Goal: Task Accomplishment & Management: Use online tool/utility

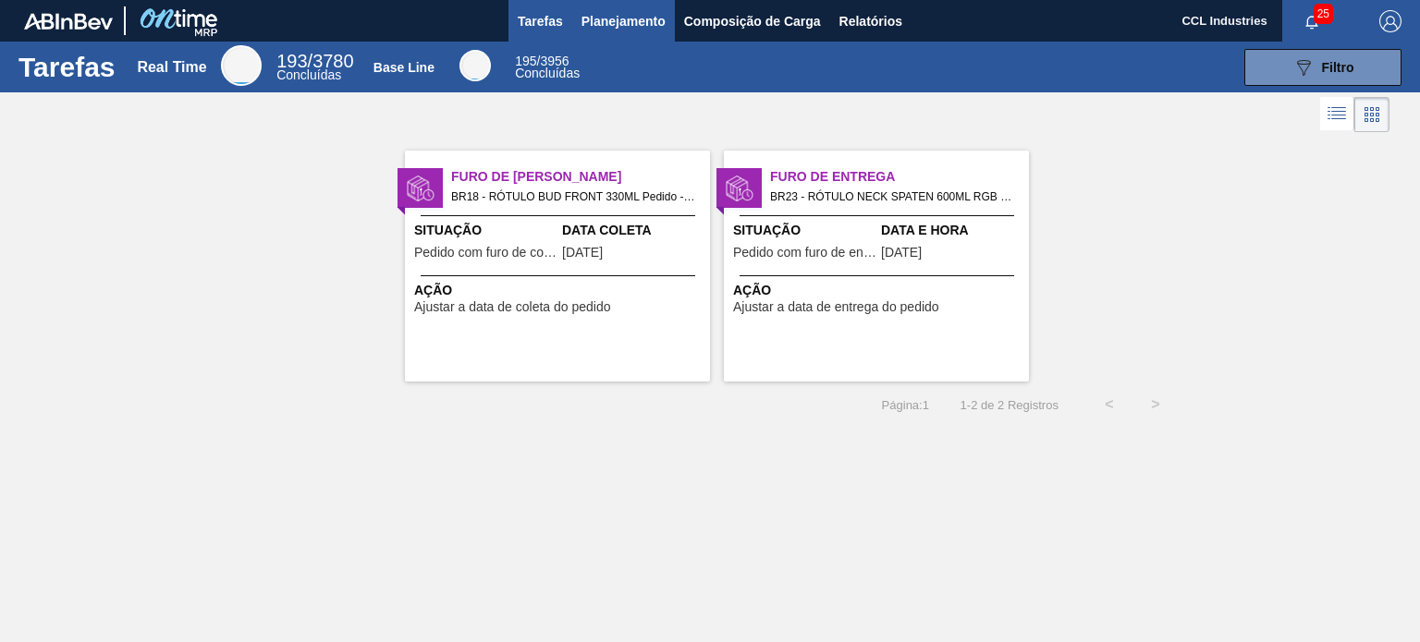
click at [640, 31] on span "Planejamento" at bounding box center [623, 21] width 84 height 22
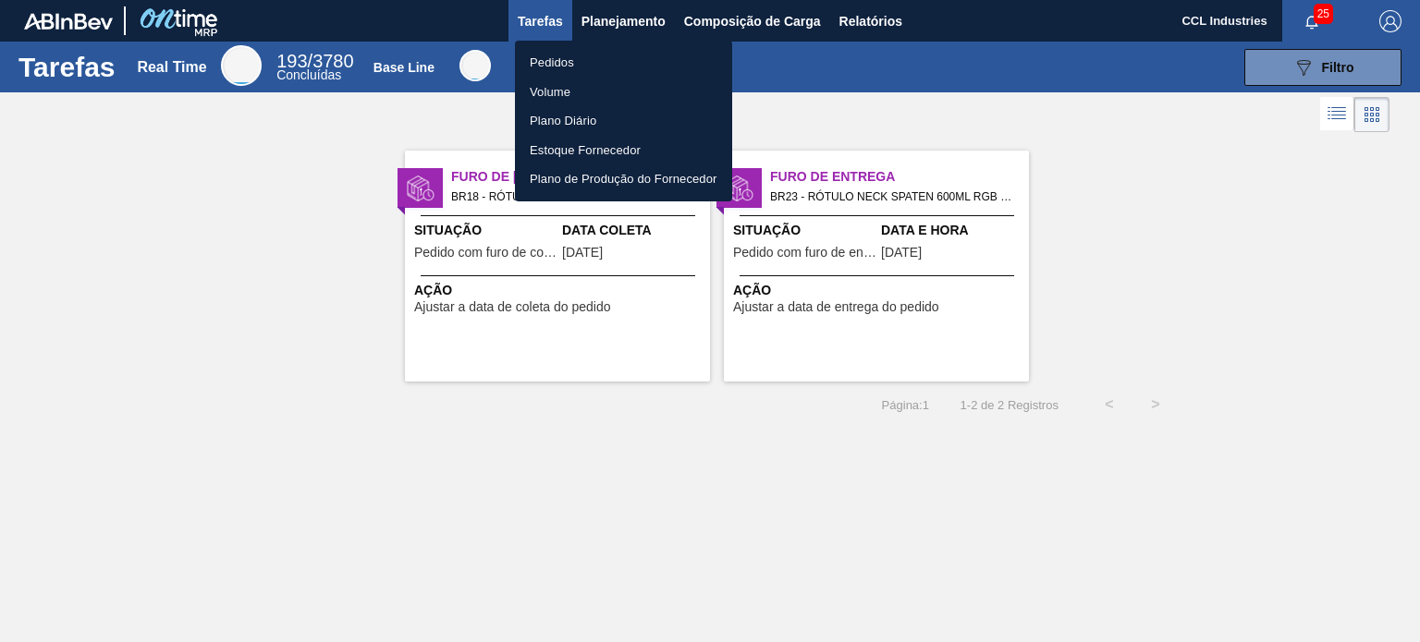
click at [563, 62] on li "Pedidos" at bounding box center [623, 63] width 217 height 30
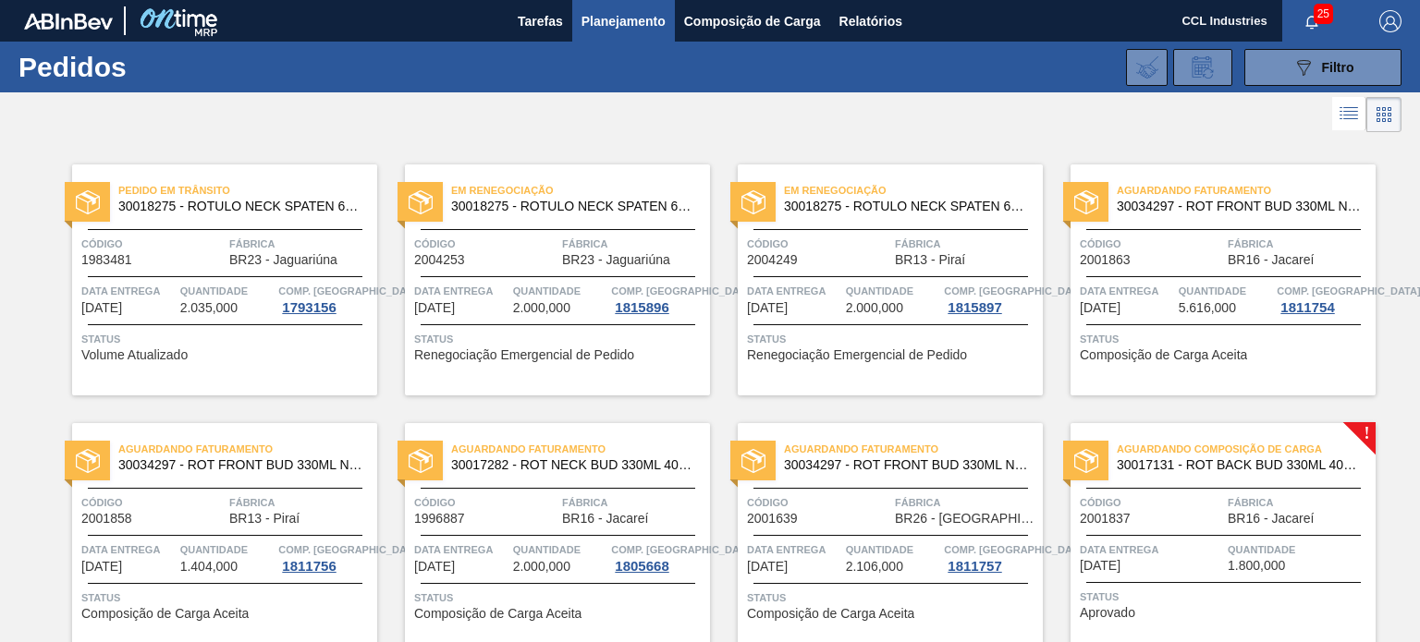
scroll to position [159, 0]
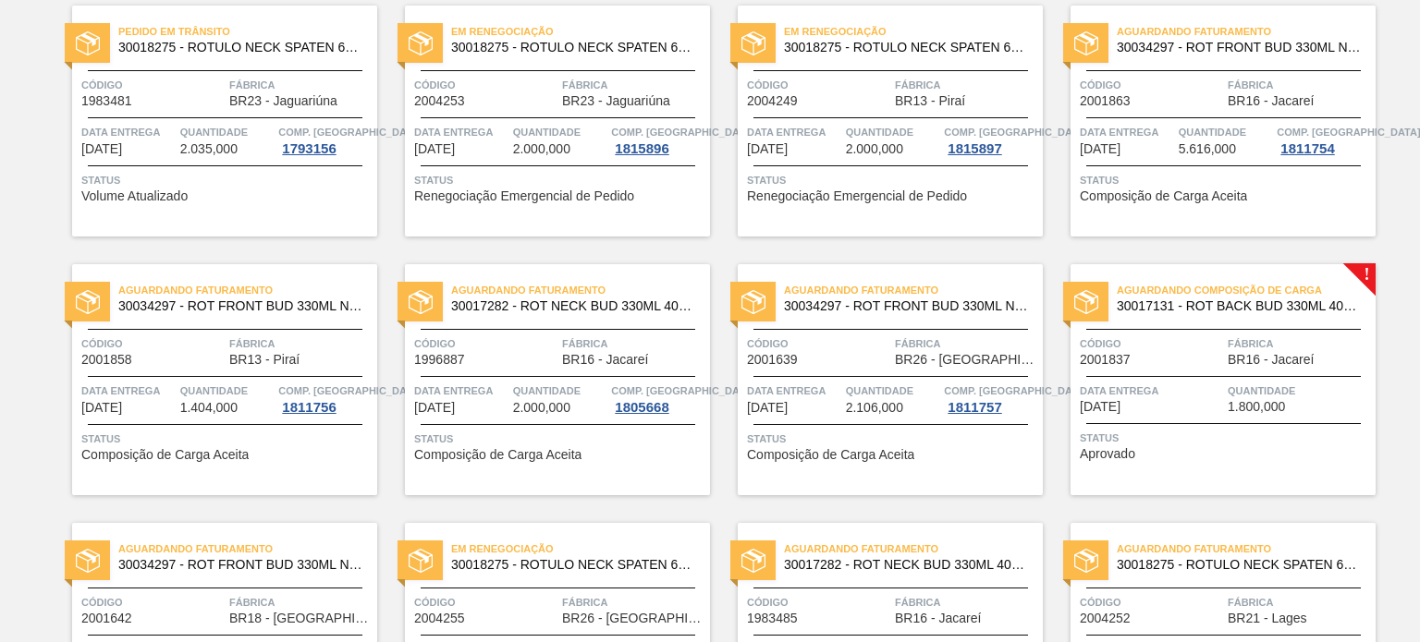
click at [1198, 384] on span "Data entrega" at bounding box center [1151, 391] width 143 height 18
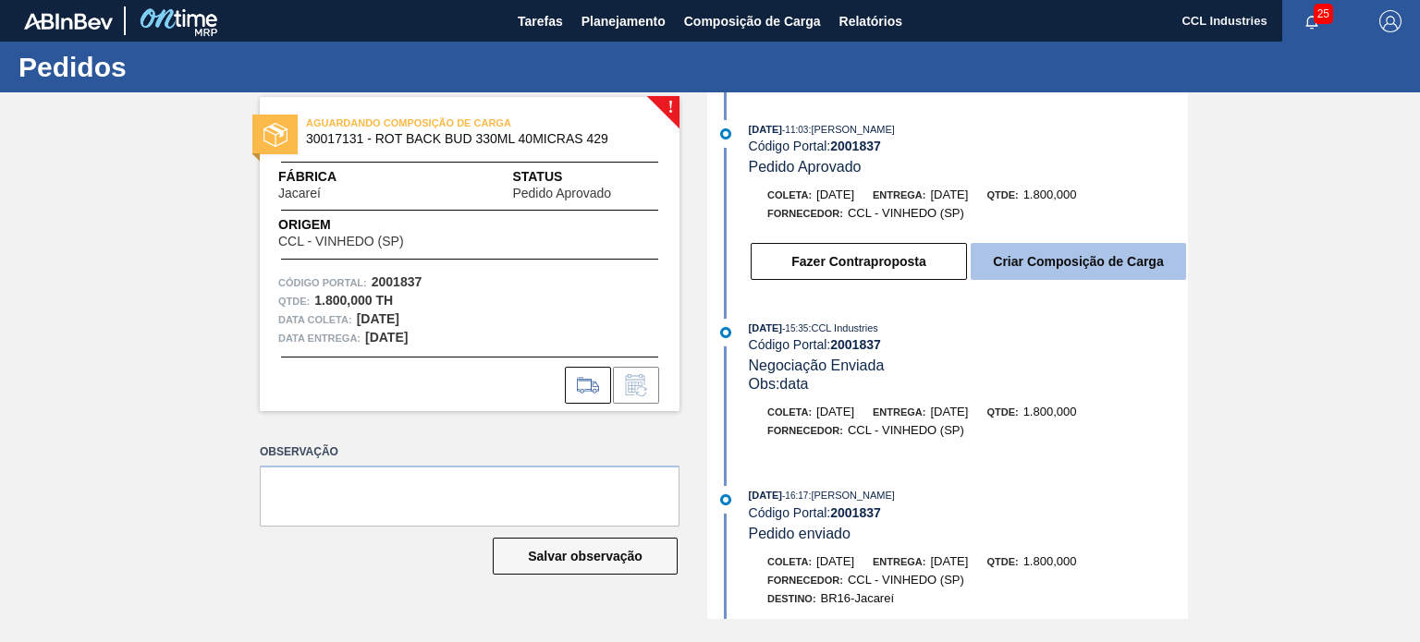
click at [1023, 248] on button "Criar Composição de Carga" at bounding box center [1077, 261] width 215 height 37
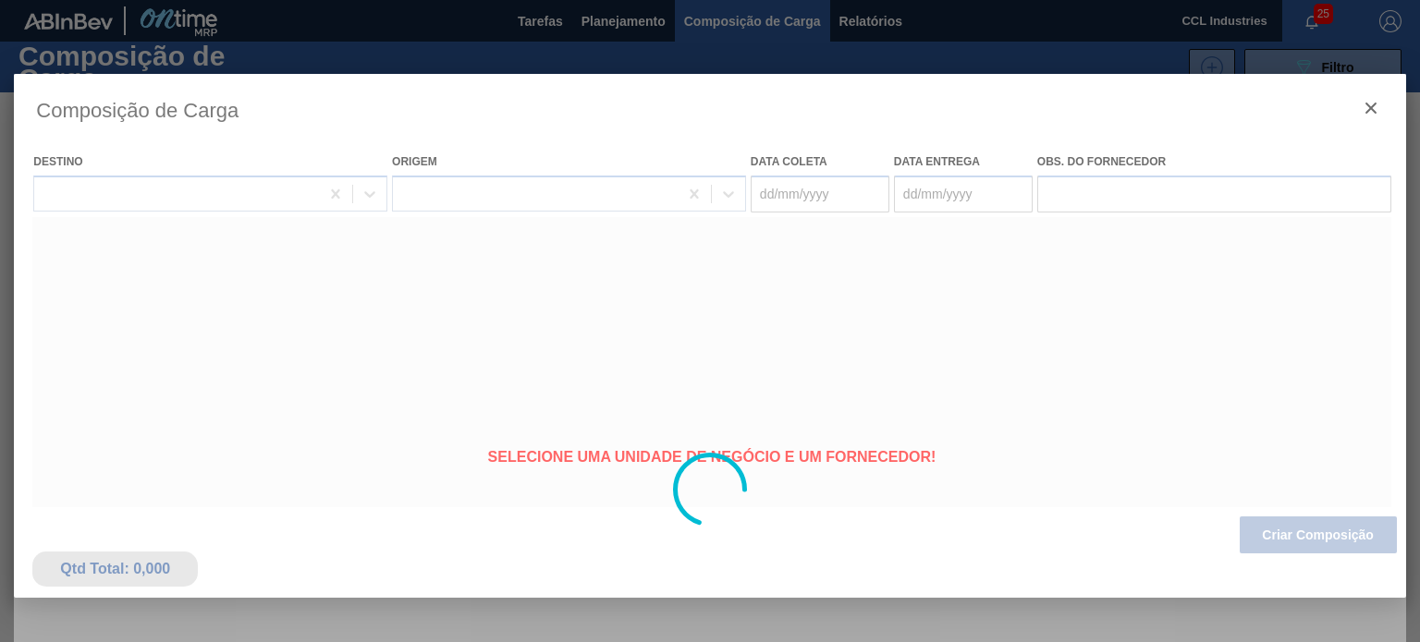
type coleta "[DATE]"
type entrega "[DATE]"
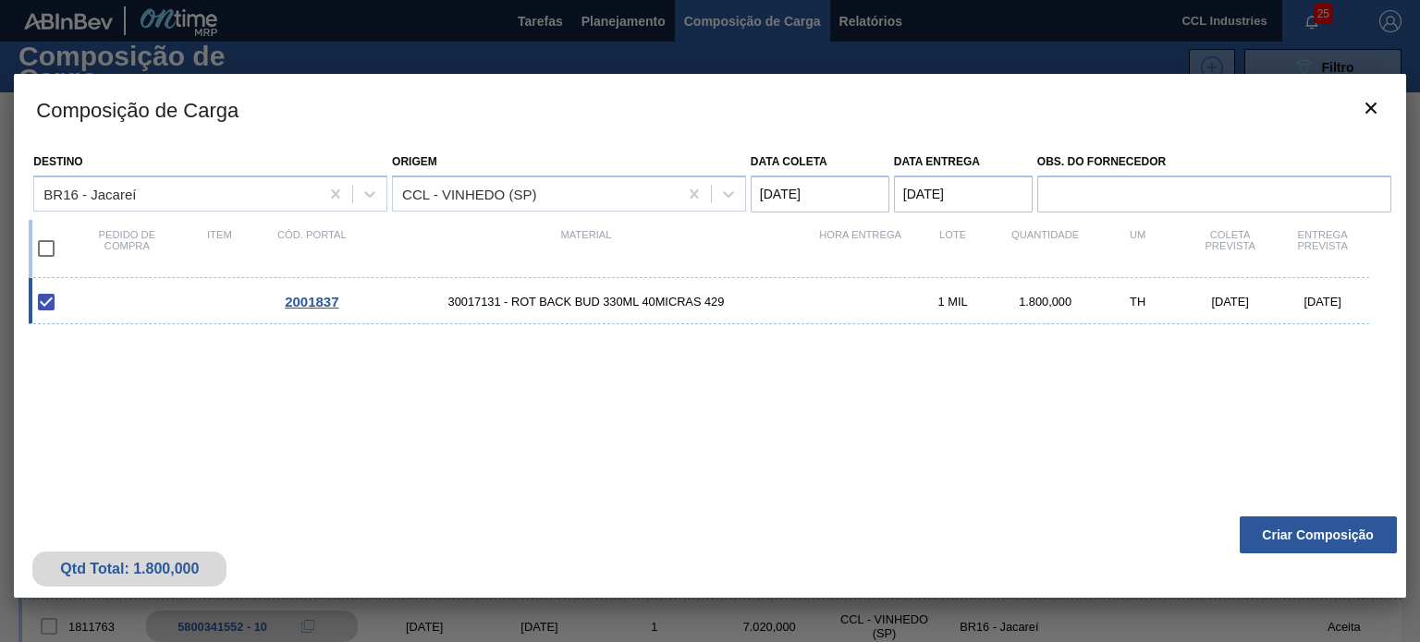
click at [1289, 540] on button "Criar Composição" at bounding box center [1317, 535] width 157 height 37
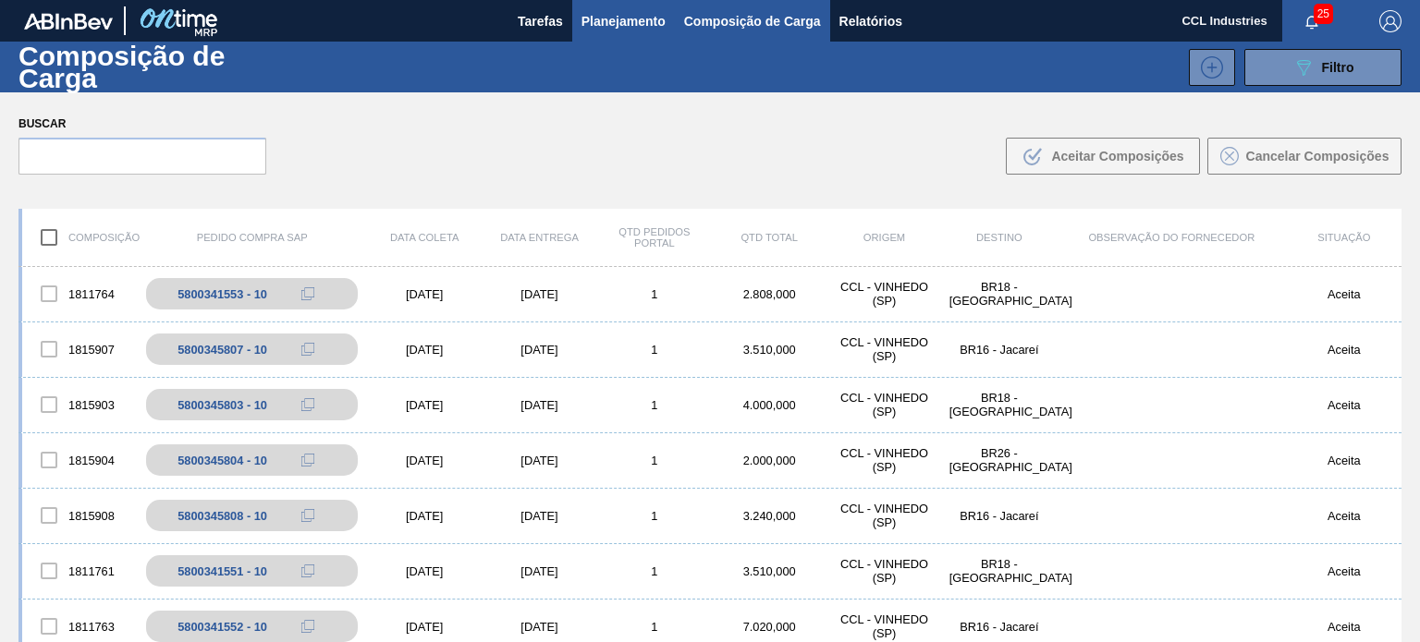
click at [617, 14] on span "Planejamento" at bounding box center [623, 21] width 84 height 22
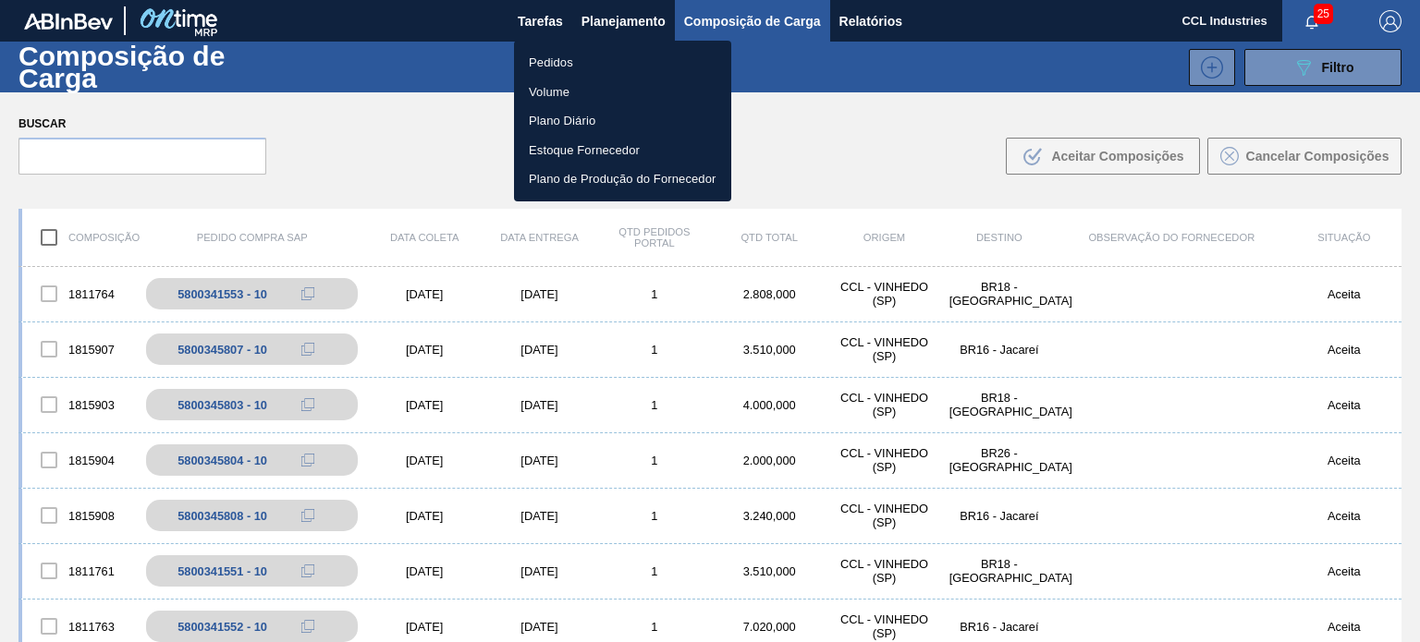
click at [548, 66] on li "Pedidos" at bounding box center [622, 63] width 217 height 30
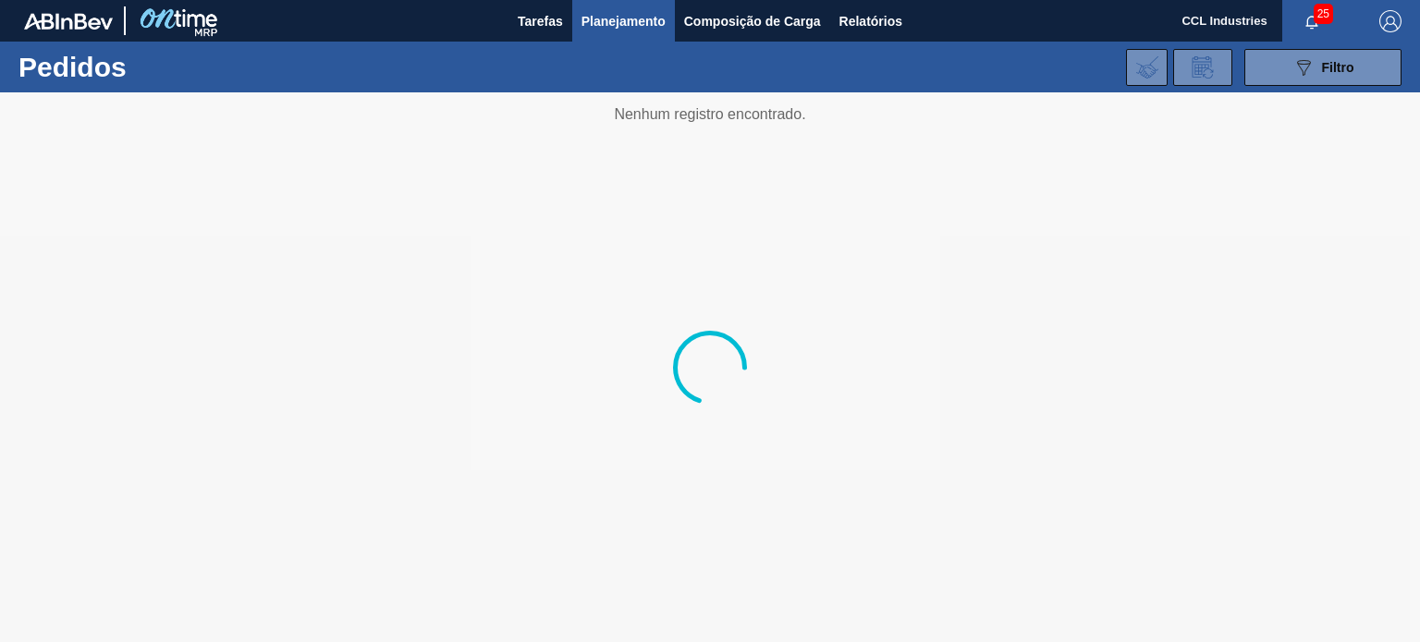
click at [548, 66] on div "089F7B8B-B2A5-4AFE-B5C0-19BA573D28AC Filtro Código Pedido Portal Códido PO SAP …" at bounding box center [847, 67] width 1127 height 55
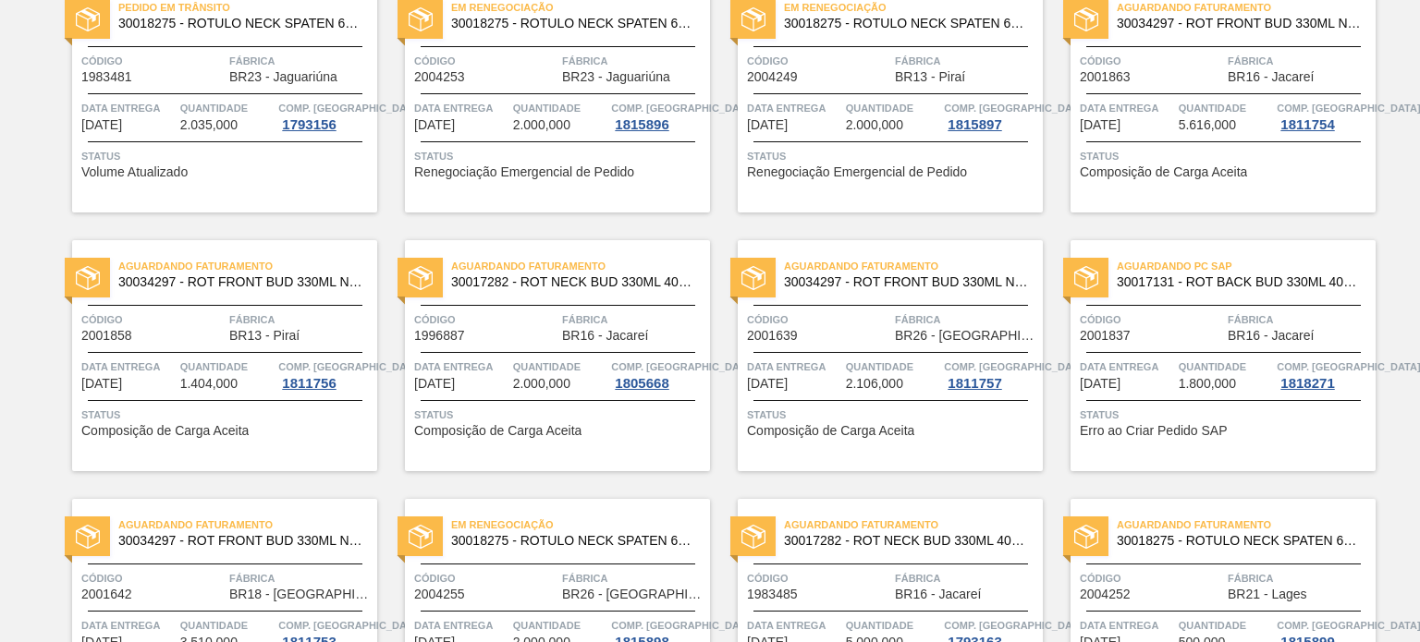
scroll to position [185, 0]
click at [1138, 310] on span "Código" at bounding box center [1151, 318] width 143 height 18
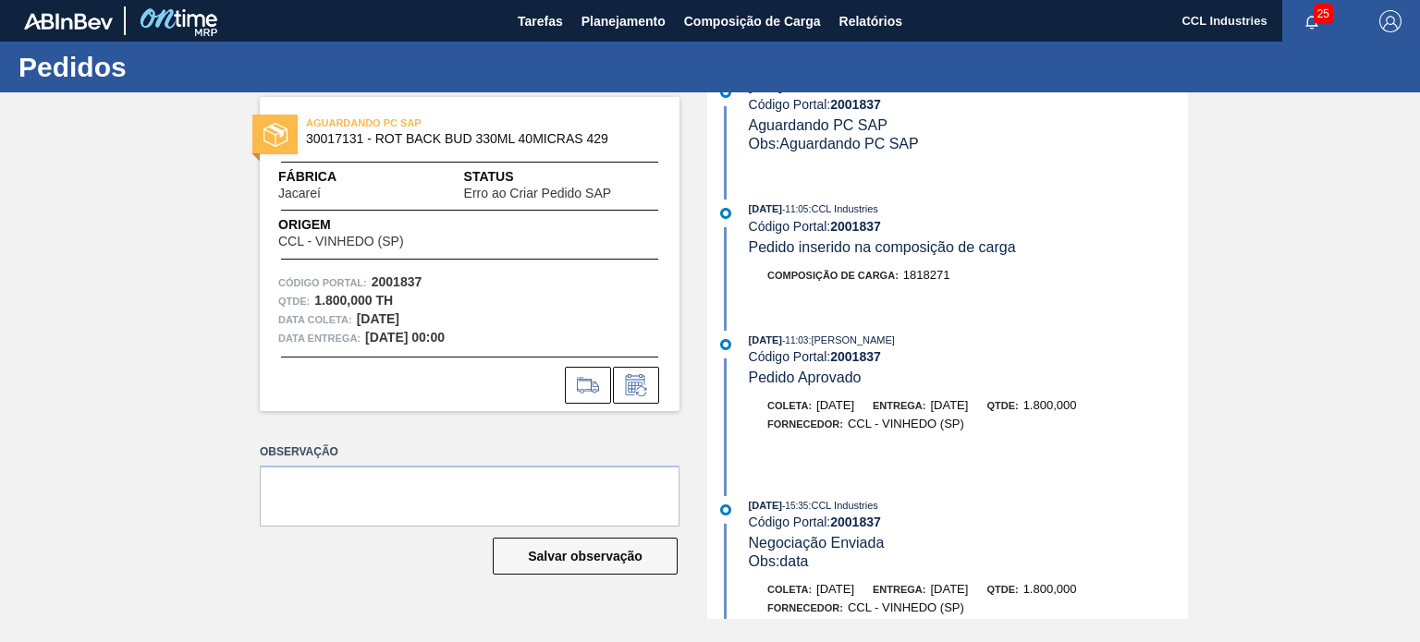
scroll to position [152, 0]
